Goal: Information Seeking & Learning: Learn about a topic

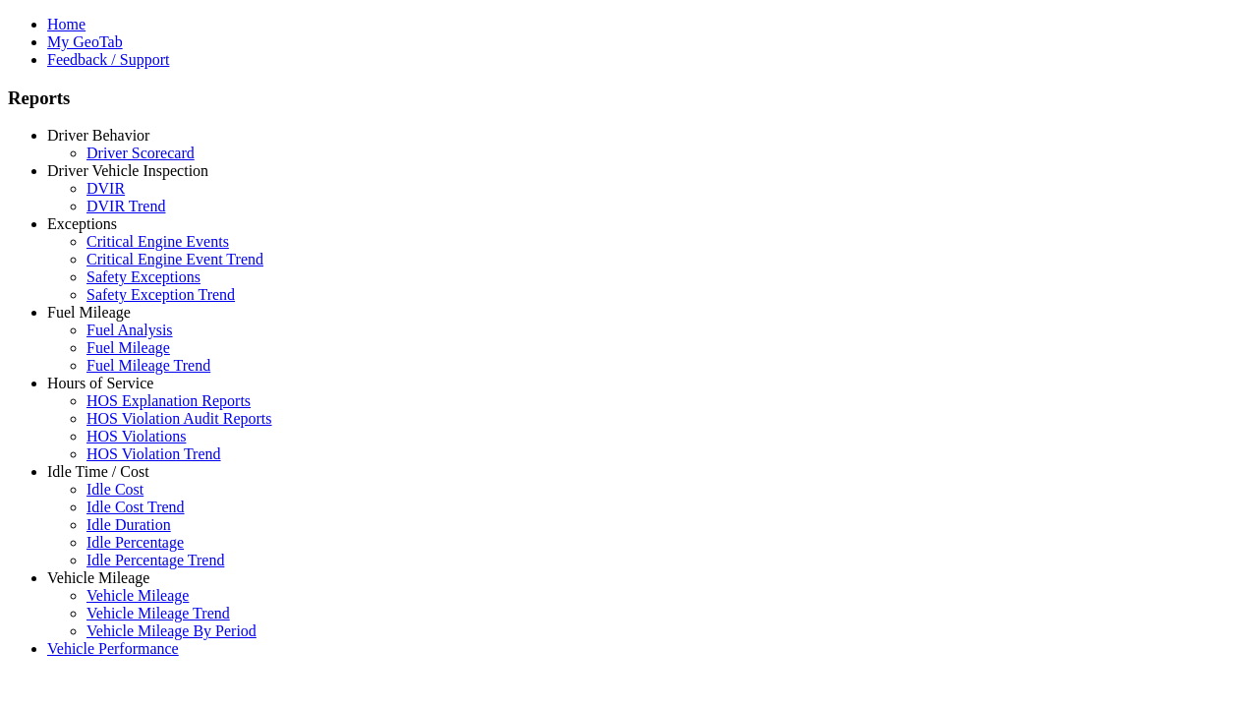
click at [113, 232] on link "Exceptions" at bounding box center [82, 223] width 70 height 17
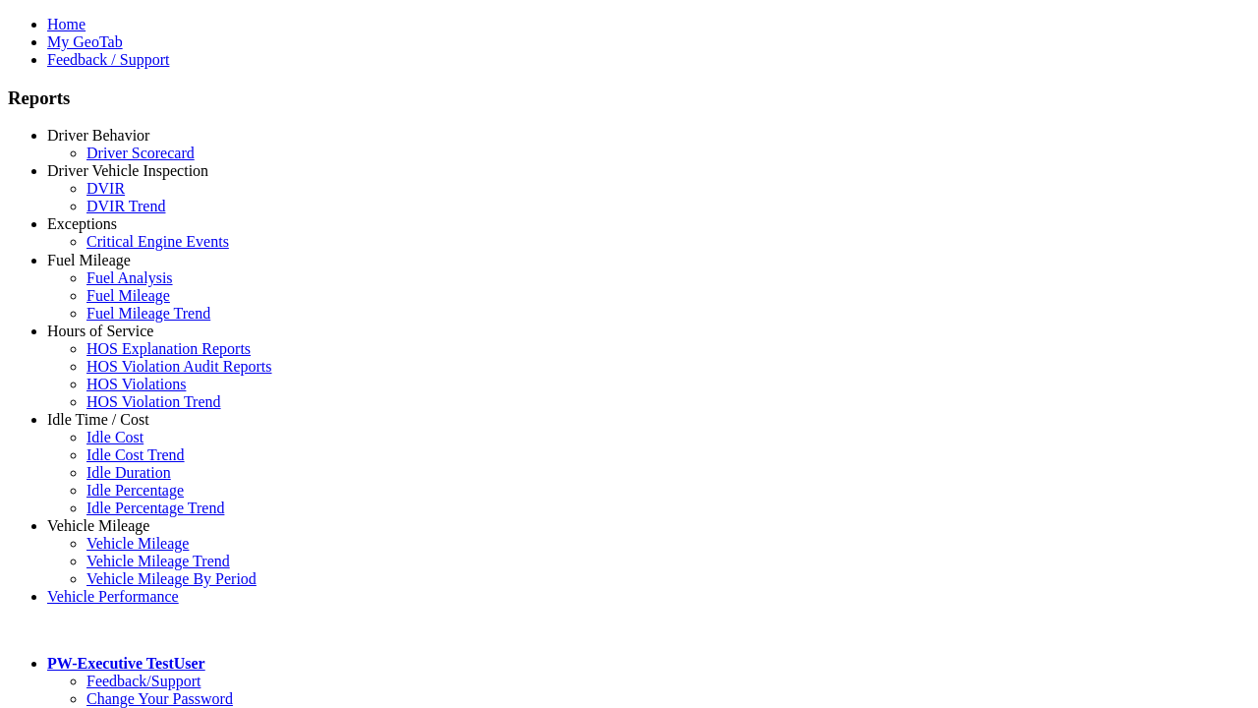
click at [128, 250] on link "Critical Engine Events" at bounding box center [157, 241] width 143 height 17
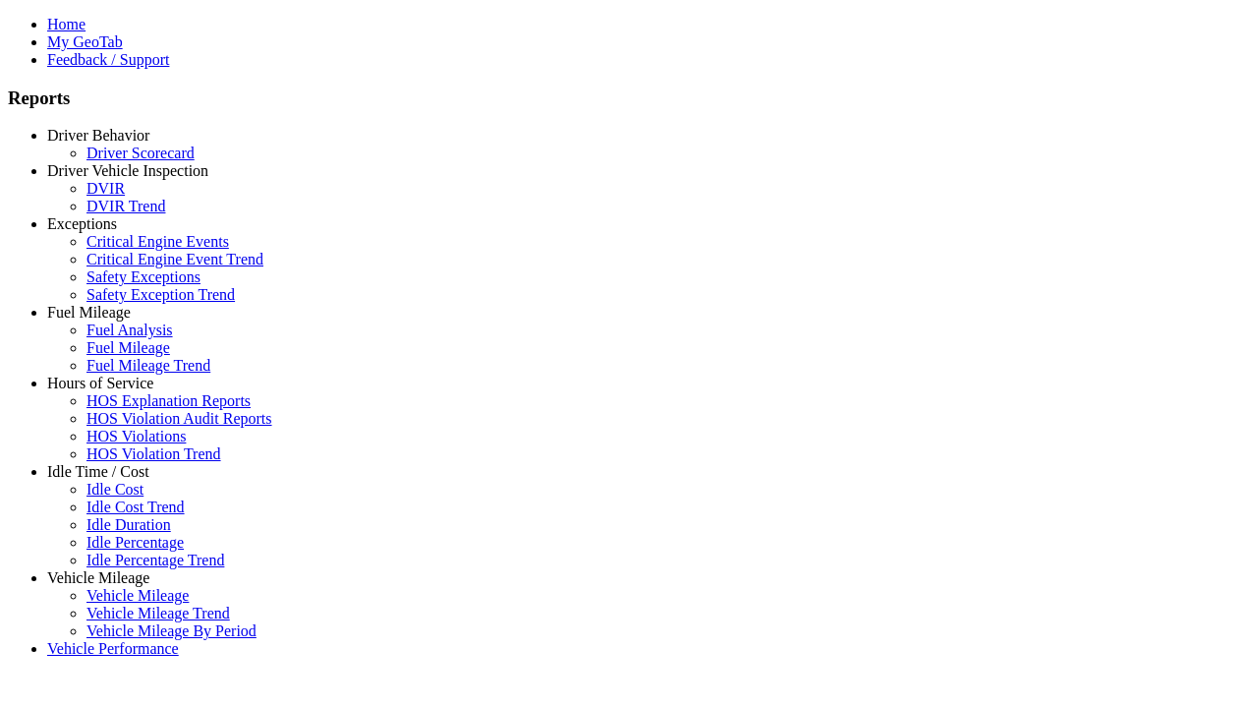
select select
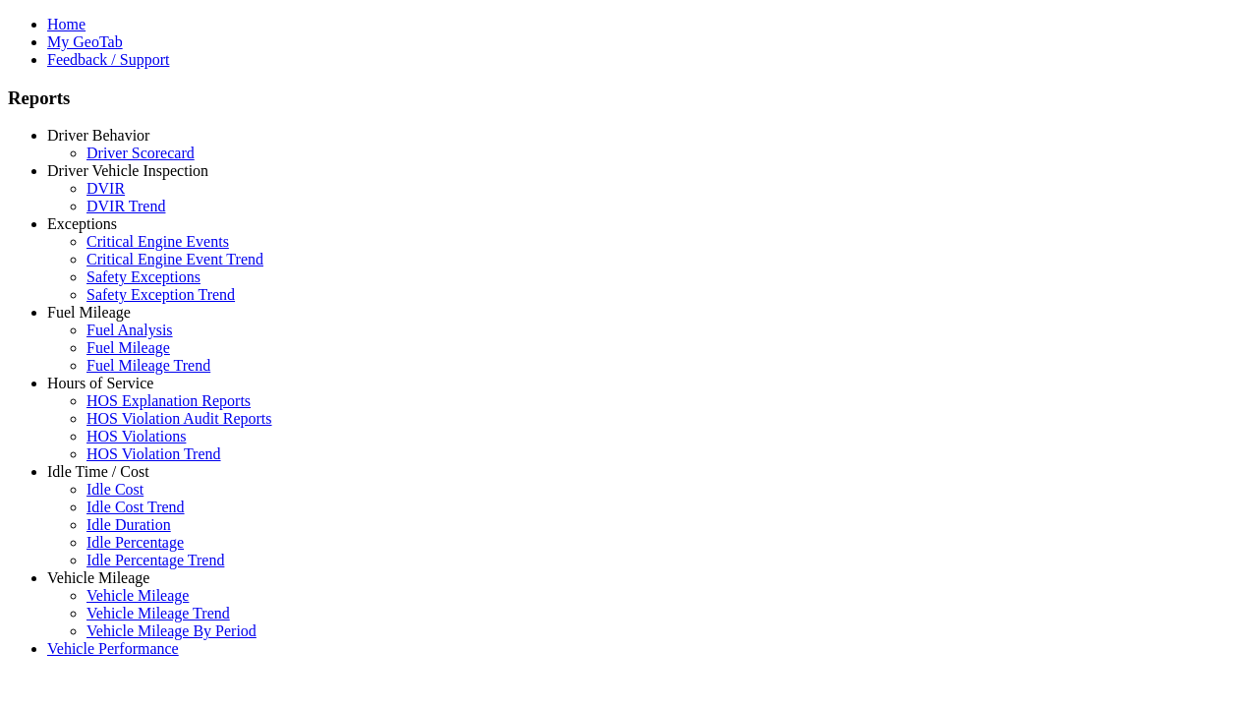
select select
